Goal: Information Seeking & Learning: Understand process/instructions

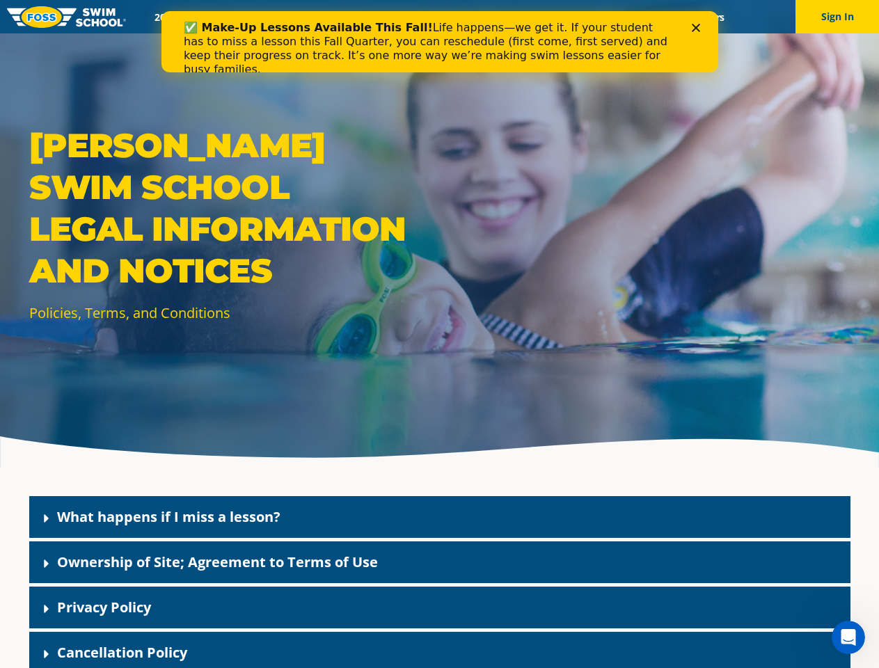
click at [439, 351] on div "[PERSON_NAME] Swim School Legal Information and Notices Policies, Terms, and Co…" at bounding box center [439, 234] width 879 height 468
click at [838, 17] on button "Sign In" at bounding box center [838, 16] width 84 height 33
click at [440, 517] on div "What happens if I miss a lesson?" at bounding box center [440, 517] width 822 height 42
click at [168, 517] on link "What happens if I miss a lesson?" at bounding box center [168, 517] width 223 height 19
click at [440, 563] on div "Ownership of Site; Agreement to Terms of Use" at bounding box center [440, 563] width 822 height 42
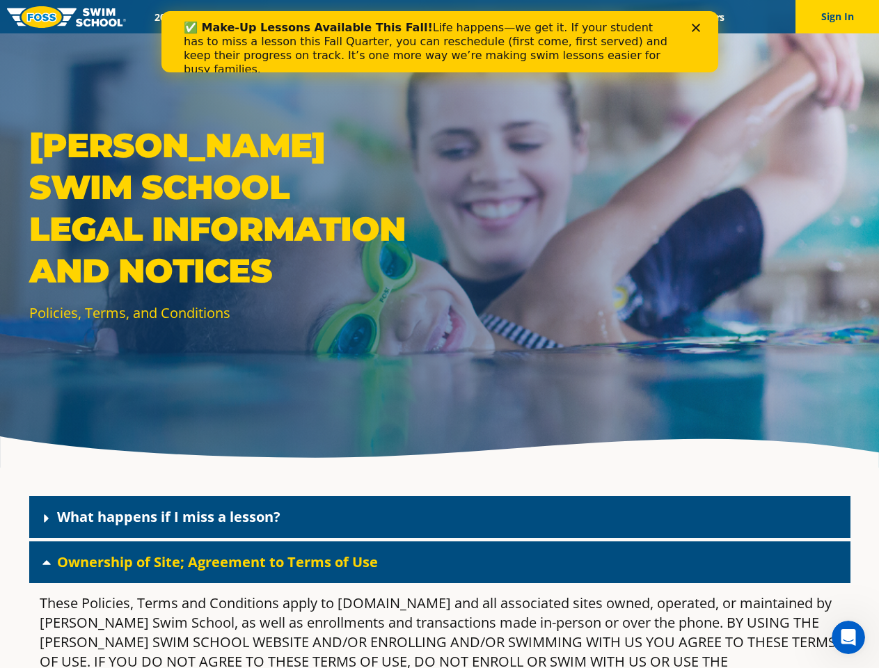
click at [217, 562] on link "Ownership of Site; Agreement to Terms of Use" at bounding box center [217, 562] width 321 height 19
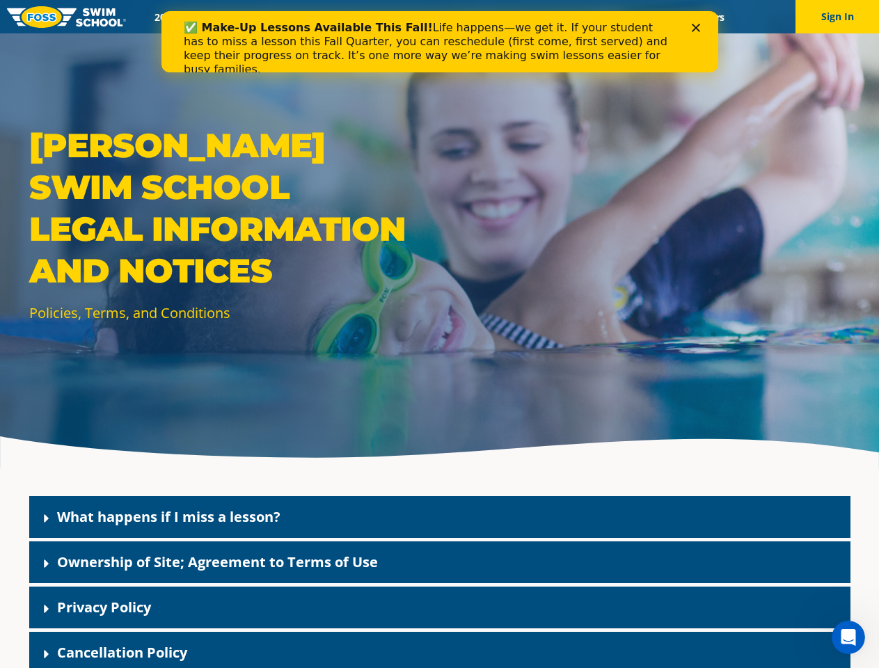
click at [440, 608] on div "Privacy Policy" at bounding box center [440, 608] width 822 height 42
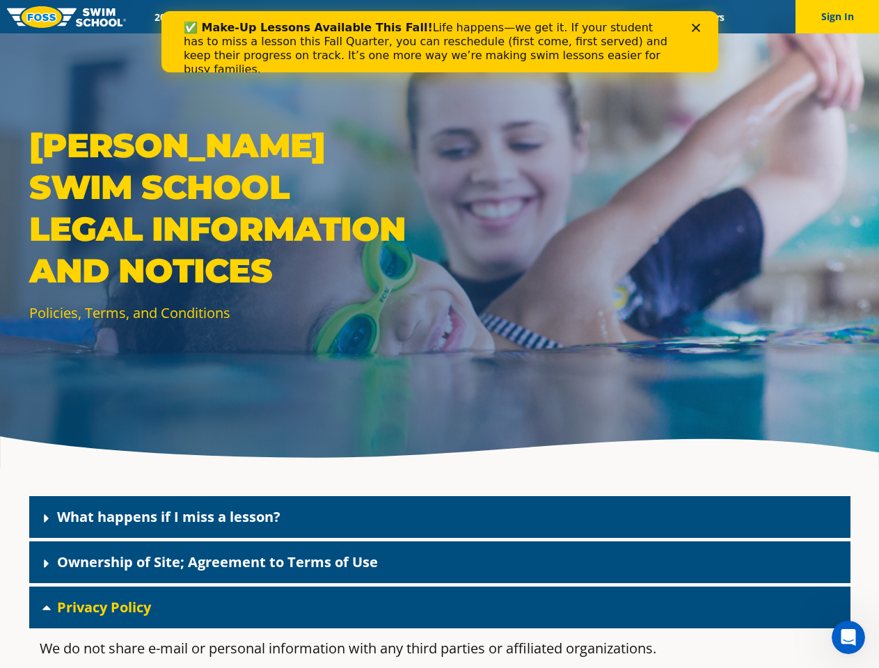
click at [104, 607] on link "Privacy Policy" at bounding box center [104, 607] width 94 height 19
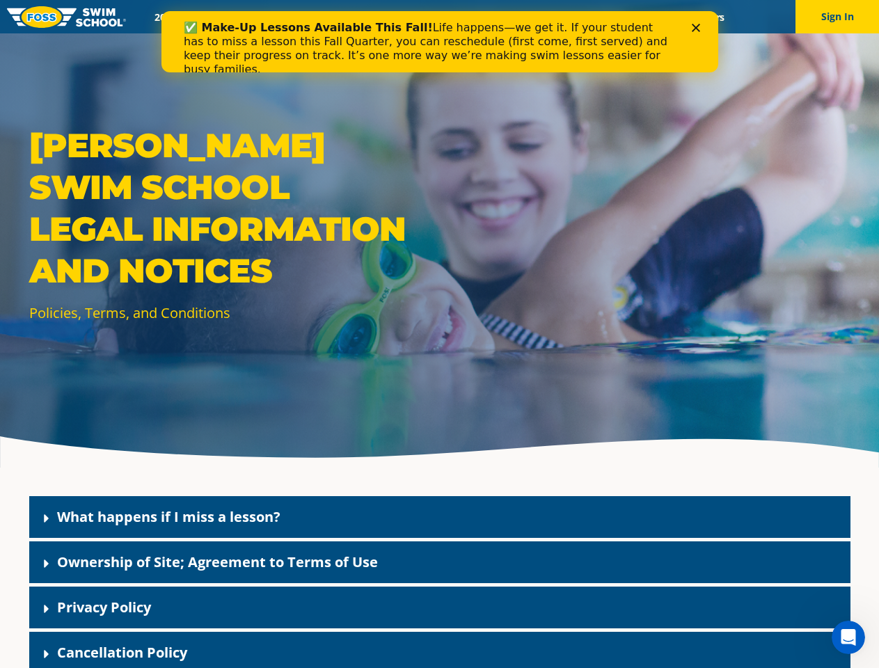
click at [440, 650] on div "Cancellation Policy" at bounding box center [440, 653] width 822 height 42
click at [122, 652] on link "Cancellation Policy" at bounding box center [122, 652] width 130 height 19
